Goal: Task Accomplishment & Management: Complete application form

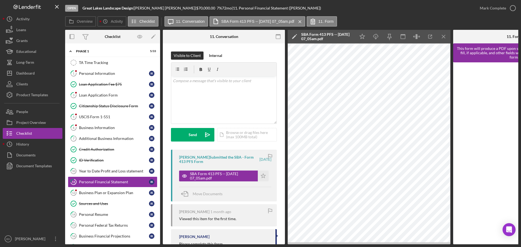
scroll to position [34, 0]
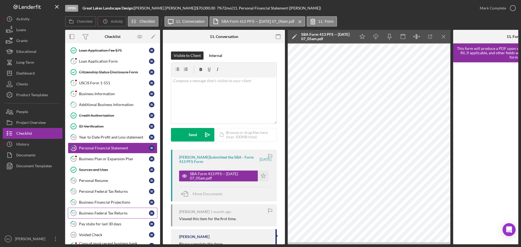
click at [107, 215] on div "Business Federal Tax Returns" at bounding box center [114, 213] width 70 height 4
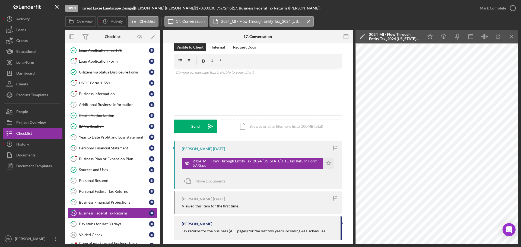
scroll to position [2, 0]
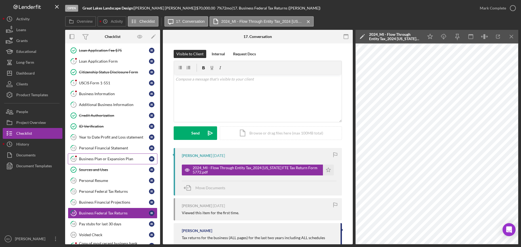
click at [104, 161] on div "Business Plan or Expansion Plan" at bounding box center [114, 159] width 70 height 4
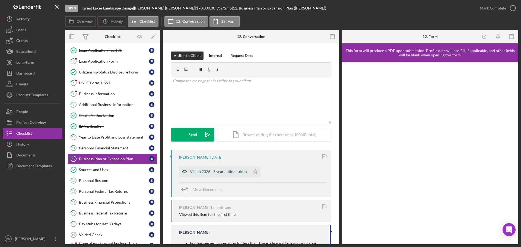
click at [210, 173] on div "Vision 2026 - 3 year outlook .docx" at bounding box center [218, 172] width 57 height 4
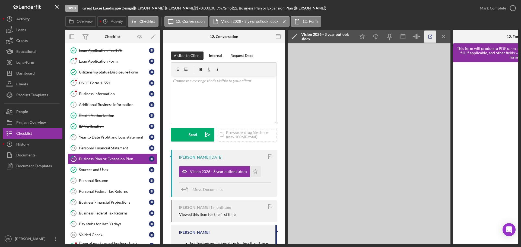
click at [430, 37] on icon "button" at bounding box center [430, 37] width 12 height 12
click at [80, 115] on div "Credit Authorization" at bounding box center [114, 115] width 70 height 4
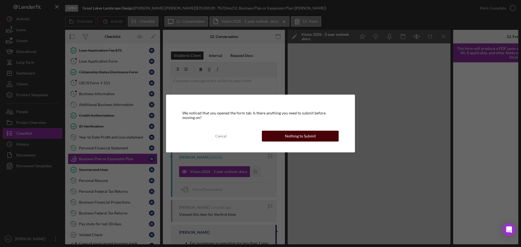
click at [285, 136] on button "Nothing to Submit" at bounding box center [300, 136] width 77 height 11
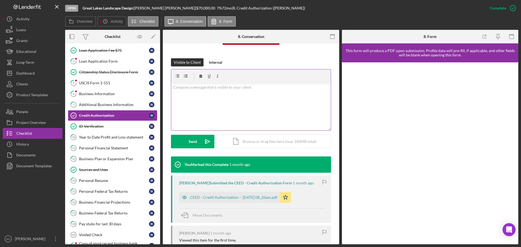
scroll to position [102, 0]
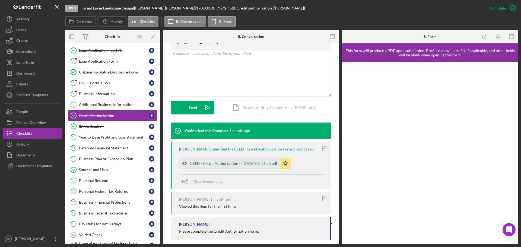
click at [255, 164] on div "CEED - Credit Authorization -- [DATE] 08_26am.pdf" at bounding box center [233, 163] width 87 height 4
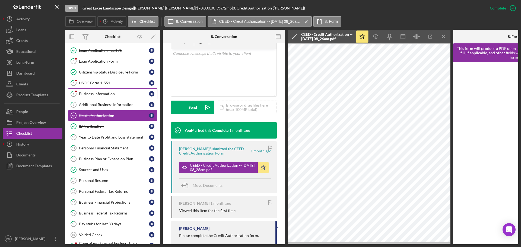
click at [90, 94] on div "Business Information" at bounding box center [114, 94] width 70 height 4
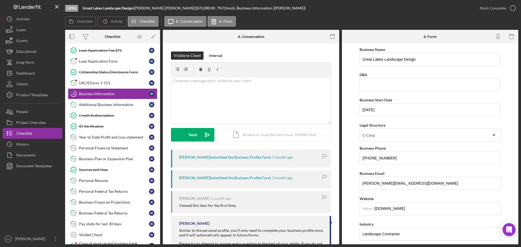
click at [235, 158] on div "[PERSON_NAME] Submitted the Business Profile Form" at bounding box center [225, 157] width 92 height 4
click at [228, 158] on div "[PERSON_NAME] Submitted the Business Profile Form" at bounding box center [225, 157] width 92 height 4
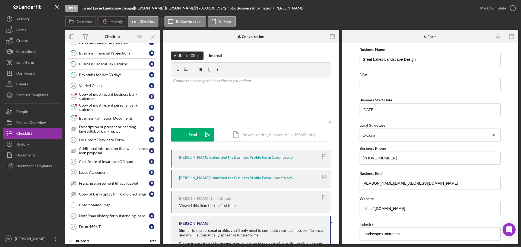
scroll to position [189, 0]
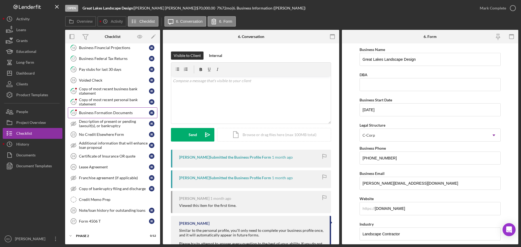
click at [109, 115] on div "Business Formation Documents" at bounding box center [114, 113] width 70 height 4
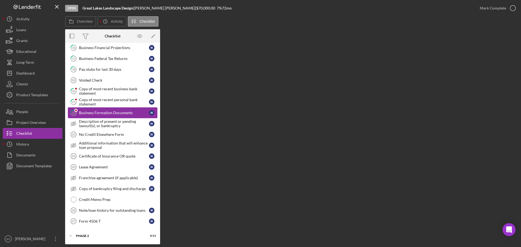
scroll to position [189, 0]
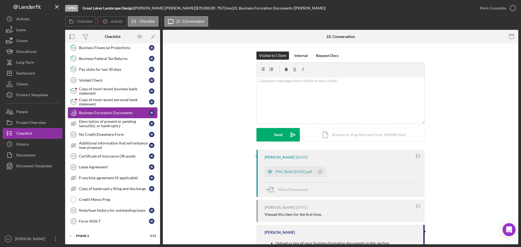
click at [119, 113] on div "Business Formation Documents" at bounding box center [114, 113] width 70 height 4
click at [287, 171] on div "PNC Bank [DATE].pdf" at bounding box center [293, 172] width 37 height 4
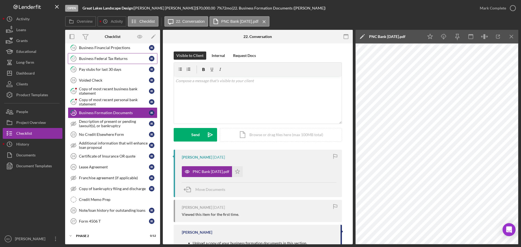
click at [142, 60] on div "Business Federal Tax Returns" at bounding box center [114, 58] width 70 height 4
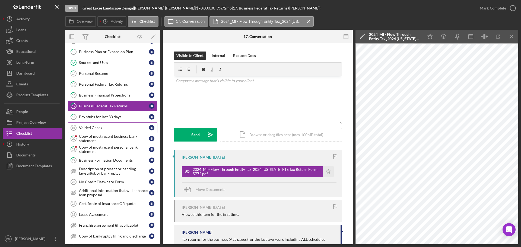
scroll to position [134, 0]
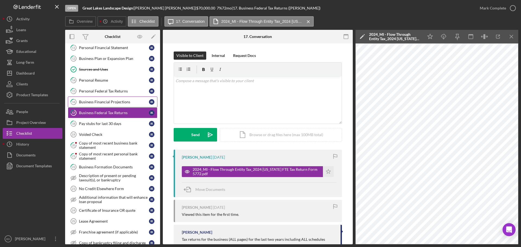
click at [130, 104] on div "Business Financial Projections" at bounding box center [114, 102] width 70 height 4
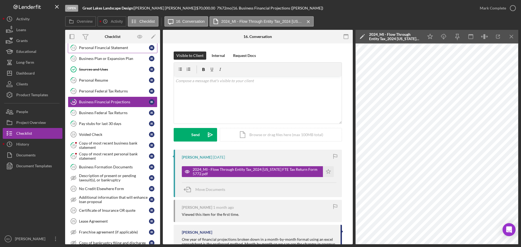
click at [117, 49] on div "Personal Financial Statement" at bounding box center [114, 48] width 70 height 4
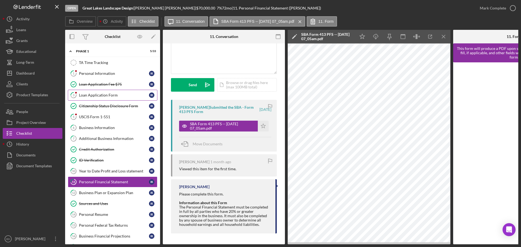
click at [117, 96] on div "Loan Application Form" at bounding box center [114, 95] width 70 height 4
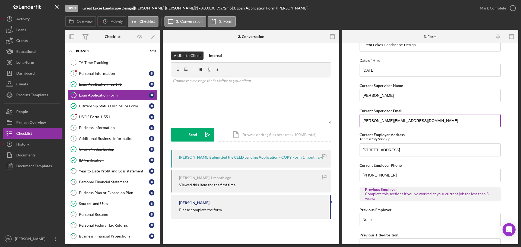
scroll to position [604, 0]
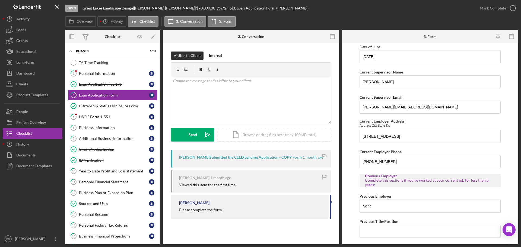
click at [264, 157] on div "[PERSON_NAME] Submitted the CEED Lending Application - COPY Form" at bounding box center [240, 157] width 123 height 4
click at [19, 155] on div "Documents" at bounding box center [25, 156] width 19 height 12
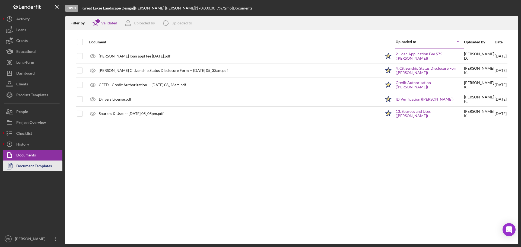
click at [49, 167] on div "Document Templates" at bounding box center [34, 167] width 36 height 12
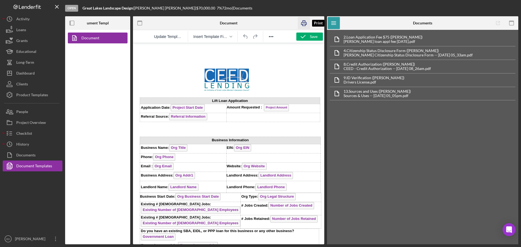
click at [305, 24] on rect "button" at bounding box center [304, 25] width 3 height 2
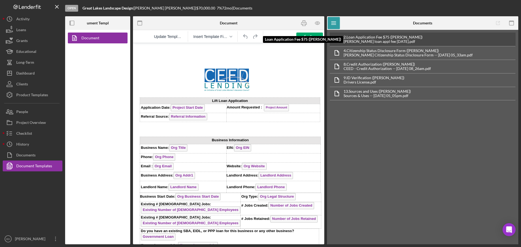
click at [371, 37] on div "2. Loan Application Fee $75 ([PERSON_NAME])" at bounding box center [383, 37] width 79 height 4
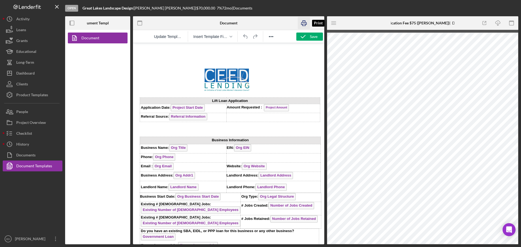
click at [302, 23] on icon "button" at bounding box center [303, 23] width 5 height 2
click at [33, 32] on button "Loans" at bounding box center [33, 29] width 60 height 11
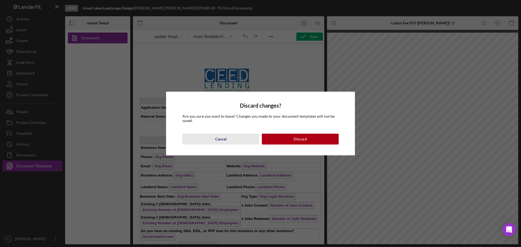
click at [231, 139] on button "Cancel" at bounding box center [220, 139] width 77 height 11
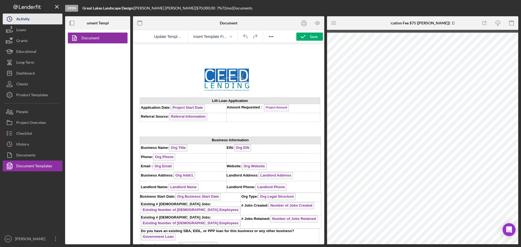
click at [27, 21] on div "Activity" at bounding box center [22, 20] width 13 height 12
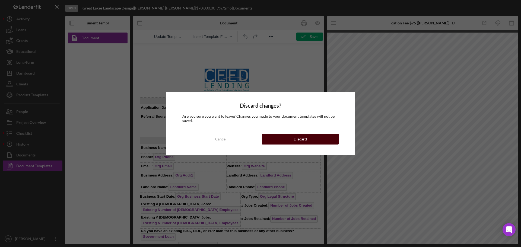
click at [318, 141] on button "Discard" at bounding box center [300, 139] width 77 height 11
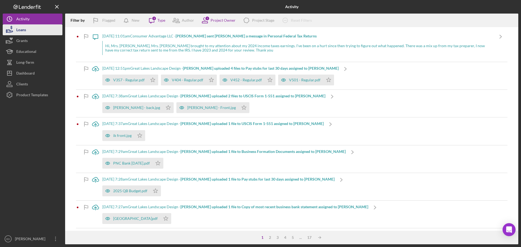
click at [42, 32] on button "Loans" at bounding box center [33, 29] width 60 height 11
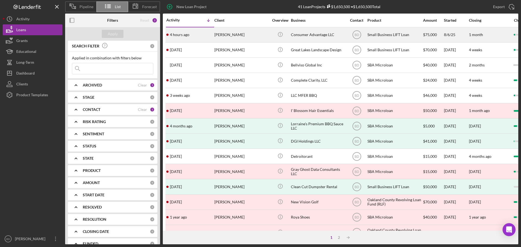
click at [199, 37] on div "4 hours ago [PERSON_NAME]" at bounding box center [189, 35] width 47 height 14
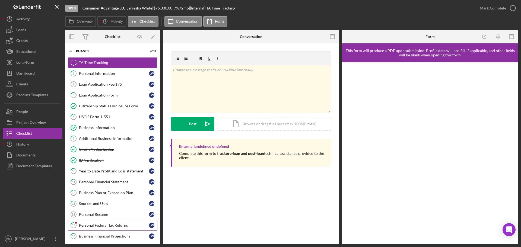
click at [122, 224] on div "Personal Federal Tax Returns" at bounding box center [114, 225] width 70 height 4
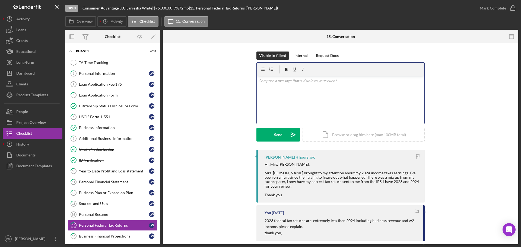
click at [270, 82] on p at bounding box center [340, 81] width 165 height 6
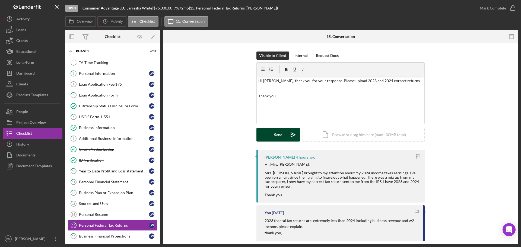
click at [279, 132] on div "Send" at bounding box center [278, 135] width 8 height 14
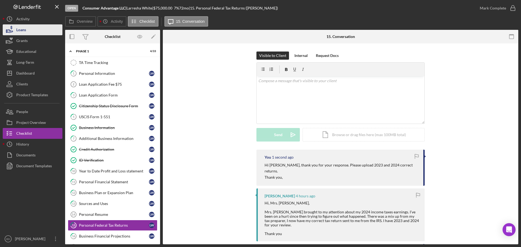
click at [30, 34] on button "Loans" at bounding box center [33, 29] width 60 height 11
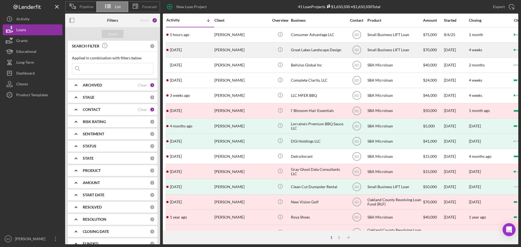
drag, startPoint x: 231, startPoint y: 33, endPoint x: 209, endPoint y: 52, distance: 29.4
click at [209, 52] on tbody "5 hours ago [PERSON_NAME] [PERSON_NAME] Icon/Info Consumer Advantage LLC BD Sma…" at bounding box center [475, 217] width 618 height 380
click at [209, 52] on div "[DATE] [PERSON_NAME]" at bounding box center [189, 50] width 47 height 14
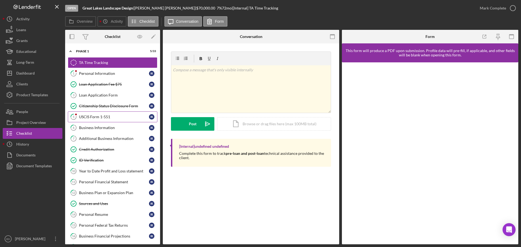
click at [97, 119] on div "USCIS Form 1-551" at bounding box center [114, 117] width 70 height 4
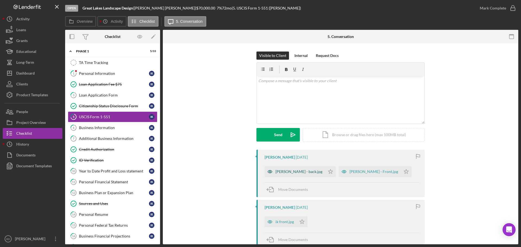
click at [277, 173] on div "[PERSON_NAME] - back.jpg" at bounding box center [298, 172] width 47 height 4
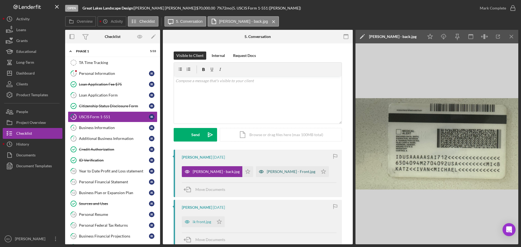
click at [267, 173] on div "[PERSON_NAME] - Front.jpg" at bounding box center [291, 172] width 49 height 4
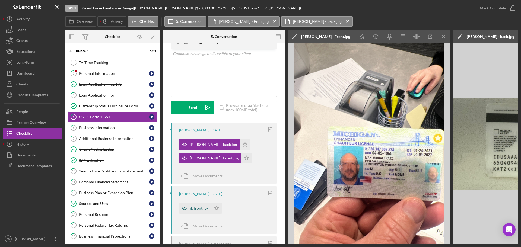
scroll to position [34, 0]
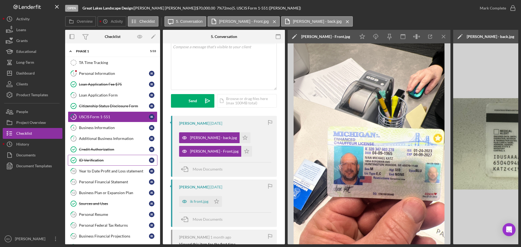
click at [139, 161] on div "ID Verification" at bounding box center [114, 160] width 70 height 4
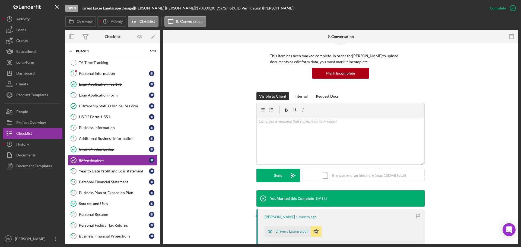
scroll to position [41, 0]
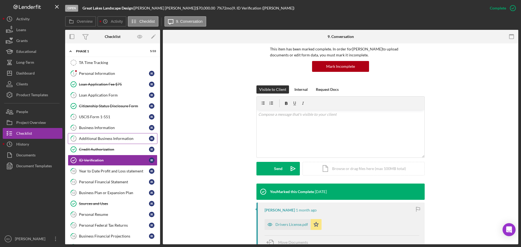
click at [119, 138] on div "Additional Business Information" at bounding box center [114, 138] width 70 height 4
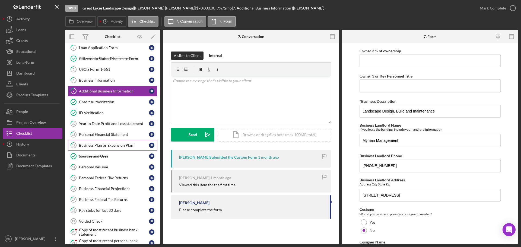
scroll to position [75, 0]
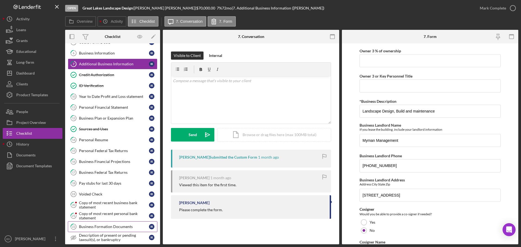
click at [94, 226] on div "Business Formation Documents" at bounding box center [114, 227] width 70 height 4
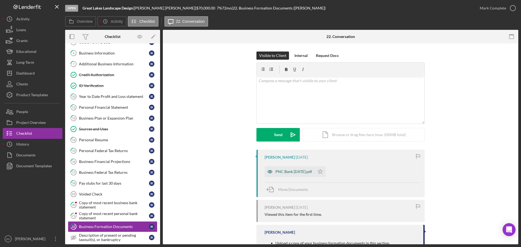
click at [293, 171] on div "PNC Bank [DATE].pdf" at bounding box center [293, 172] width 37 height 4
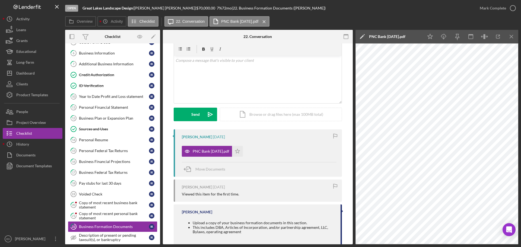
scroll to position [27, 0]
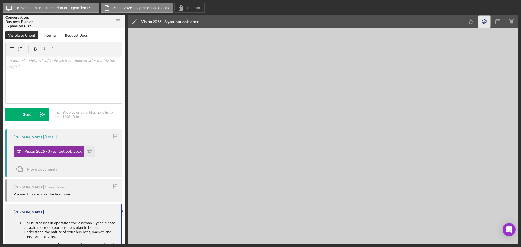
click at [484, 24] on icon "Icon/Download" at bounding box center [484, 22] width 12 height 12
click at [62, 8] on label "Conversation: Business Plan or Expansion Plan (Ivan K.)" at bounding box center [54, 8] width 81 height 4
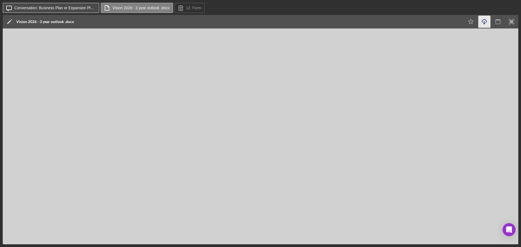
click at [6, 7] on icon "Icon/Message" at bounding box center [9, 8] width 14 height 14
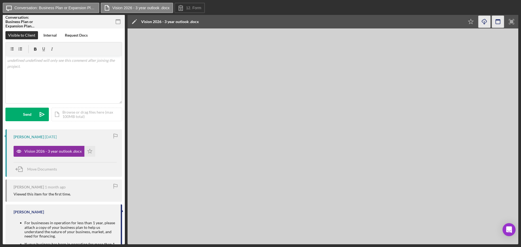
click at [496, 21] on icon "button" at bounding box center [498, 22] width 12 height 12
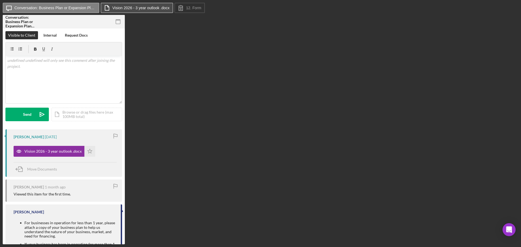
click at [118, 9] on label "Vision 2026 - 3 year outlook .docx" at bounding box center [140, 8] width 57 height 4
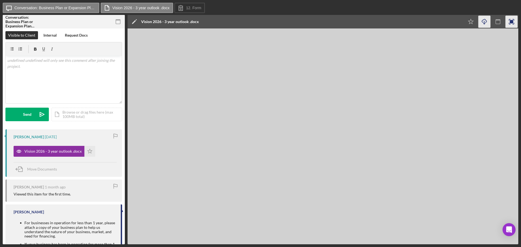
click at [515, 19] on icon "button" at bounding box center [512, 22] width 12 height 12
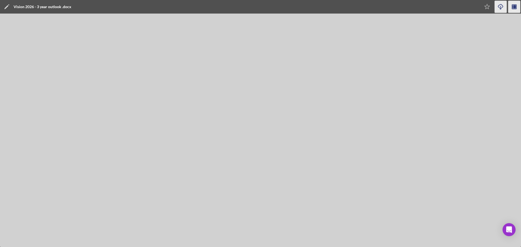
click at [513, 7] on icon "button" at bounding box center [513, 7] width 1 height 4
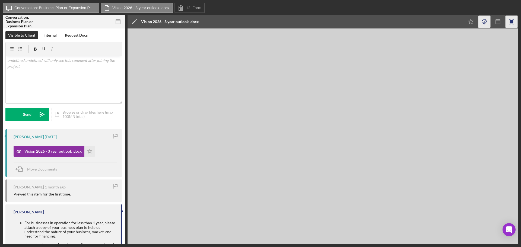
click at [10, 23] on div "Conversation: Business Plan or Expansion Plan (Ivan K.)" at bounding box center [24, 21] width 38 height 13
